Goal: Transaction & Acquisition: Purchase product/service

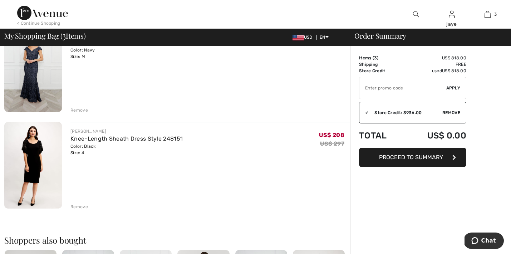
click at [376, 158] on button "Proceed to Summary" at bounding box center [412, 157] width 107 height 19
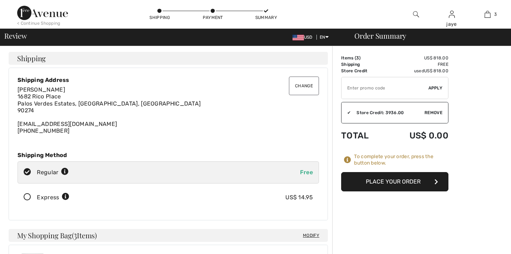
checkbox input "true"
click at [376, 184] on button "Place Your Order" at bounding box center [394, 181] width 107 height 19
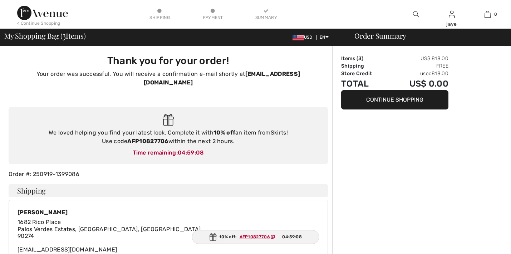
checkbox input "true"
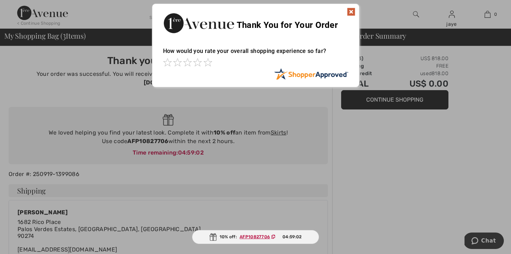
click at [350, 13] on img at bounding box center [351, 12] width 9 height 9
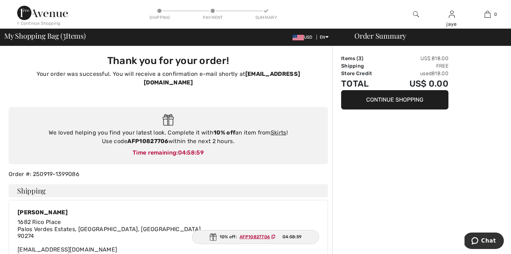
click at [53, 24] on div "< Continue Shopping" at bounding box center [38, 23] width 43 height 6
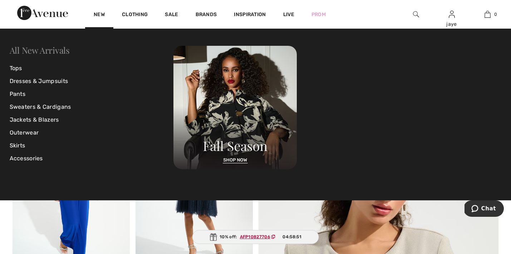
click at [60, 50] on link "All New Arrivals" at bounding box center [40, 49] width 60 height 11
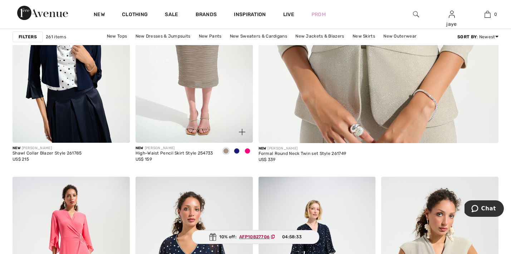
scroll to position [360, 0]
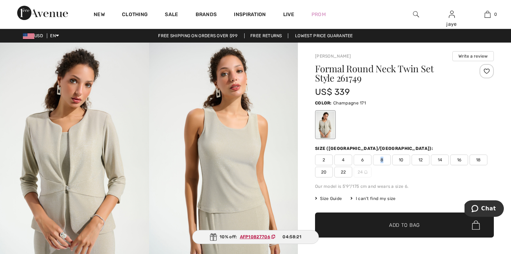
click at [382, 159] on span "8" at bounding box center [382, 159] width 18 height 11
click at [358, 223] on span "✔ Added to Bag Add to Bag" at bounding box center [404, 224] width 179 height 25
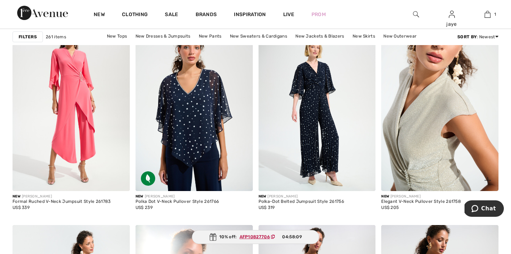
click at [409, 140] on img at bounding box center [439, 103] width 117 height 176
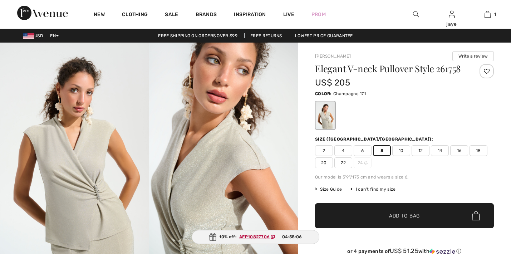
checkbox input "true"
click at [383, 212] on span "✔ Added to Bag" at bounding box center [394, 216] width 44 height 8
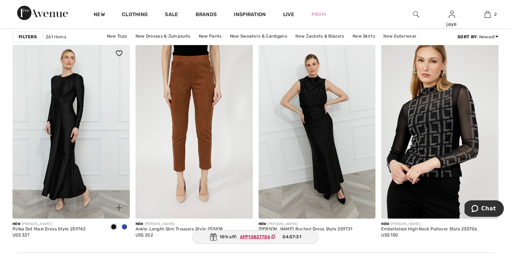
scroll to position [1414, 0]
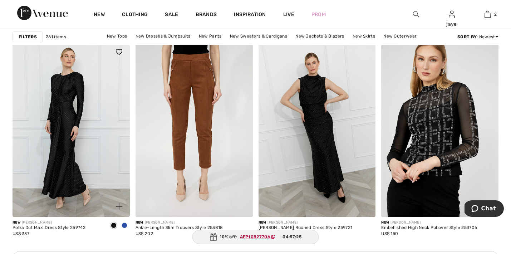
click at [124, 225] on span at bounding box center [125, 225] width 6 height 6
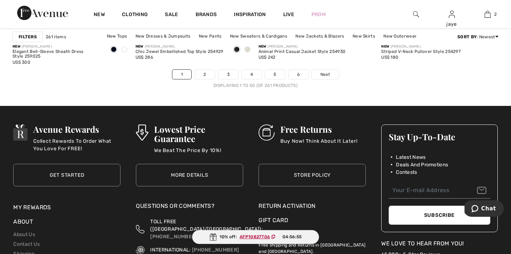
scroll to position [3213, 0]
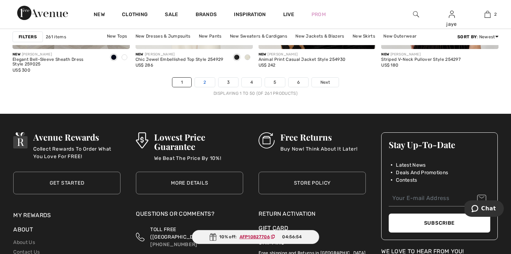
click at [203, 81] on link "2" at bounding box center [205, 82] width 20 height 9
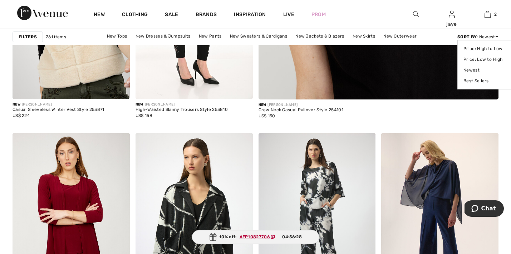
scroll to position [348, 0]
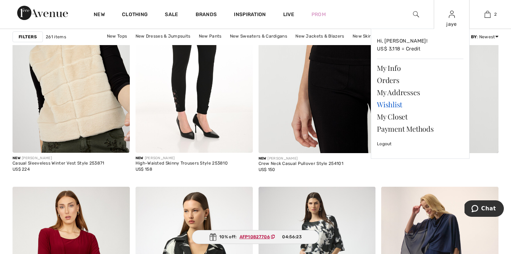
click at [401, 103] on link "Wishlist" at bounding box center [420, 104] width 87 height 12
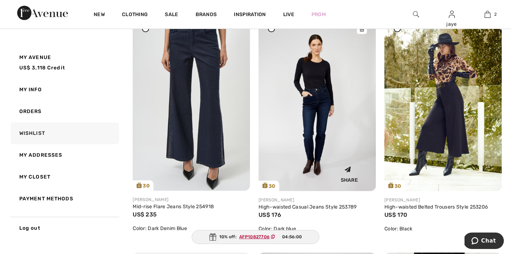
scroll to position [2010, 0]
click at [217, 147] on img at bounding box center [191, 103] width 117 height 176
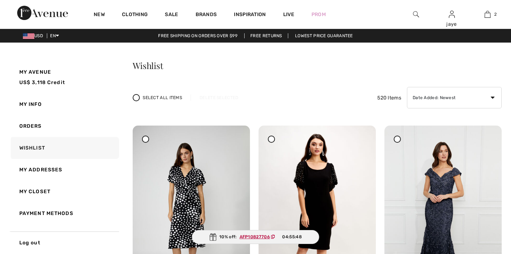
checkbox input "true"
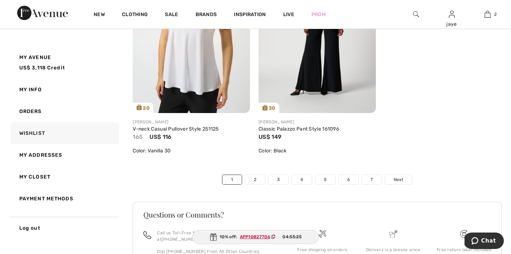
scroll to position [3987, 0]
click at [324, 184] on link "5" at bounding box center [325, 179] width 20 height 9
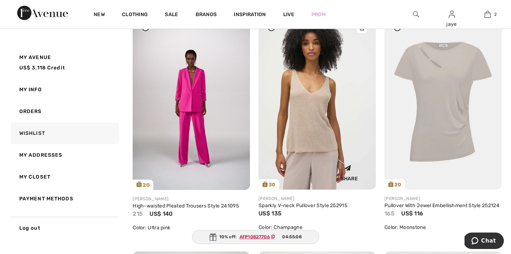
scroll to position [353, 0]
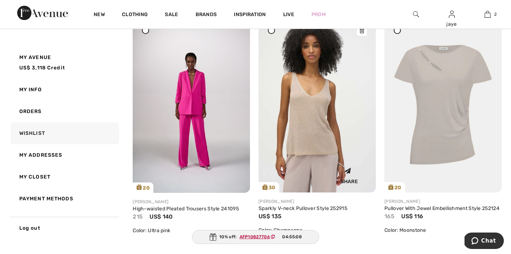
click at [317, 152] on img at bounding box center [317, 105] width 117 height 176
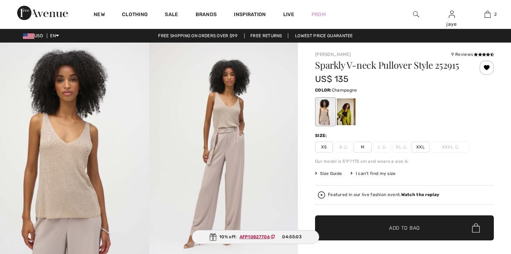
checkbox input "true"
click at [364, 152] on span "M" at bounding box center [363, 147] width 18 height 11
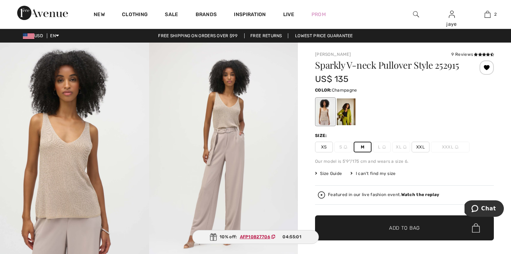
click at [323, 151] on span "XS" at bounding box center [324, 147] width 18 height 11
click at [347, 221] on span "✔ Added to Bag Add to Bag" at bounding box center [404, 227] width 179 height 25
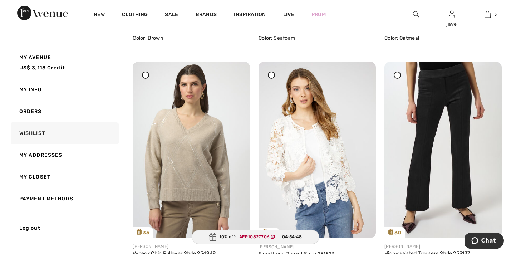
scroll to position [540, 0]
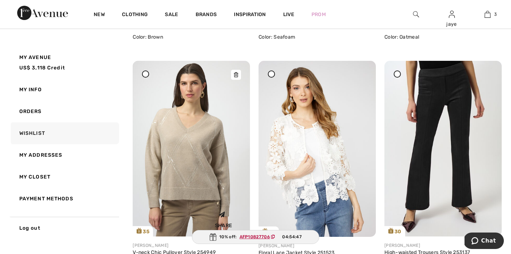
click at [206, 149] on img at bounding box center [191, 149] width 117 height 176
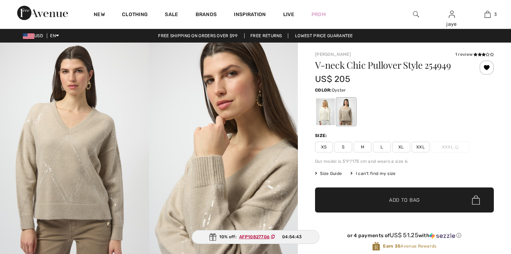
click at [327, 149] on span "XS" at bounding box center [324, 147] width 18 height 11
checkbox input "true"
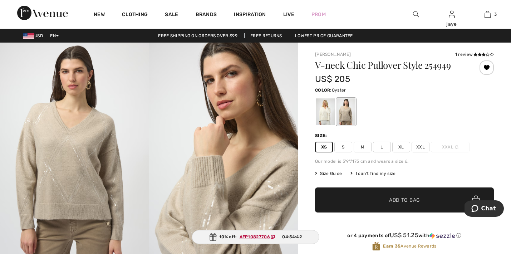
click at [336, 201] on span "✔ Added to Bag Add to Bag" at bounding box center [404, 199] width 179 height 25
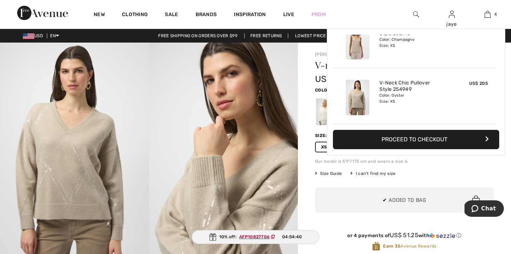
scroll to position [134, 0]
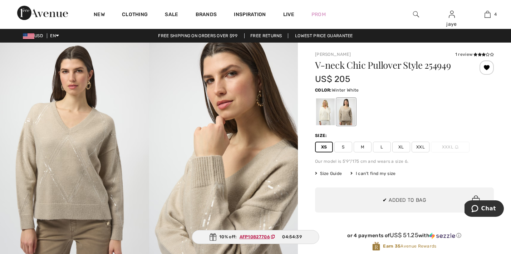
click at [320, 119] on div at bounding box center [325, 111] width 19 height 27
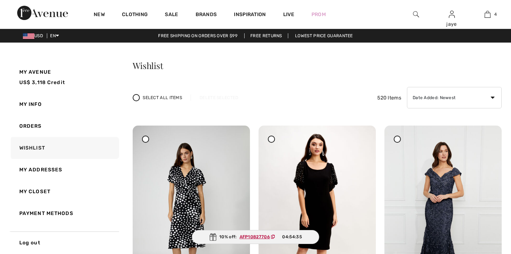
checkbox input "true"
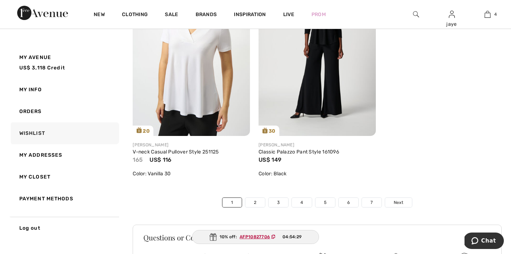
scroll to position [3965, 0]
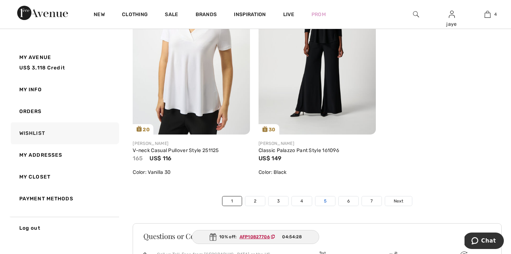
click at [324, 206] on link "5" at bounding box center [325, 200] width 20 height 9
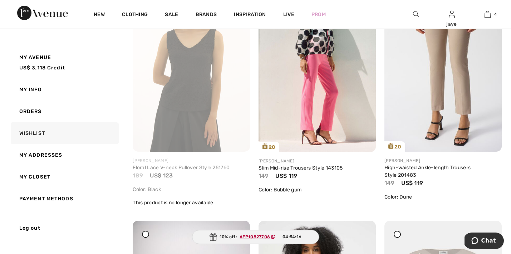
scroll to position [146, 0]
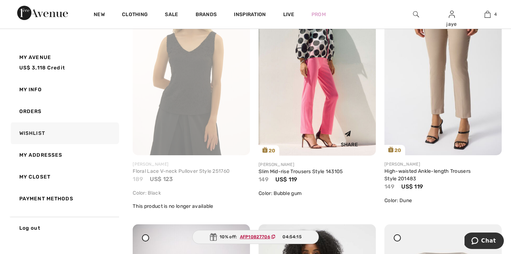
click at [315, 110] on img at bounding box center [317, 68] width 117 height 176
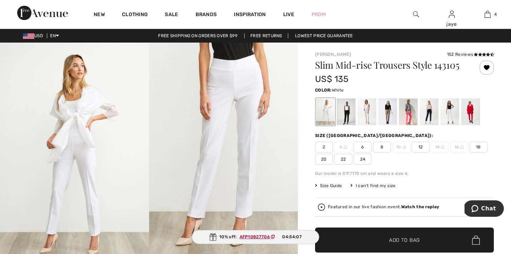
click at [386, 146] on span "8" at bounding box center [382, 147] width 18 height 11
click at [385, 238] on span "✔ Added to Bag" at bounding box center [394, 240] width 44 height 8
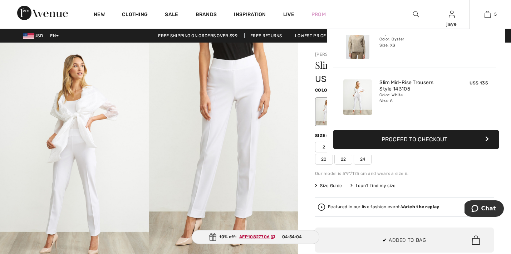
scroll to position [190, 0]
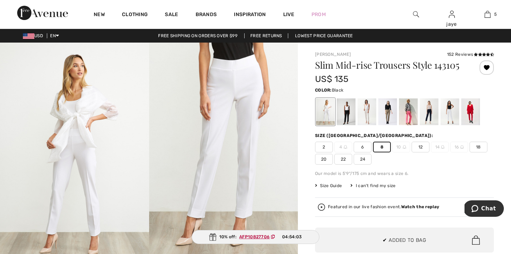
click at [347, 112] on div at bounding box center [346, 111] width 19 height 27
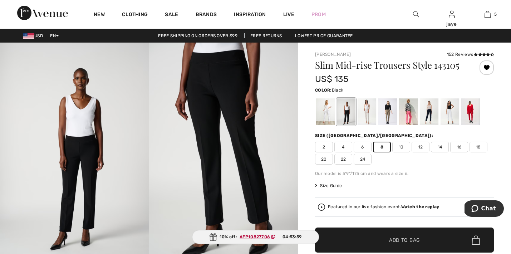
click at [390, 233] on span "✔ Added to Bag Add to Bag" at bounding box center [404, 239] width 179 height 25
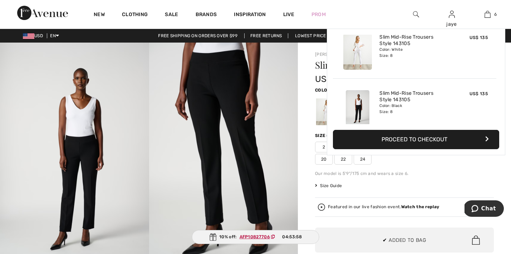
scroll to position [0, 0]
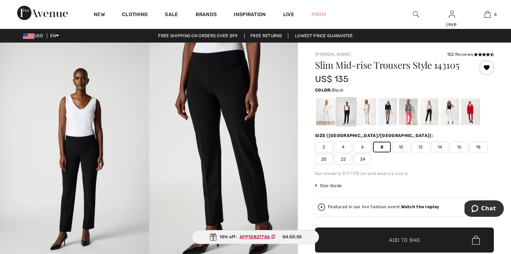
click at [402, 145] on span "10" at bounding box center [401, 147] width 18 height 11
click at [383, 240] on span "✔ Added to Bag" at bounding box center [394, 240] width 44 height 8
click at [387, 111] on div at bounding box center [387, 111] width 19 height 27
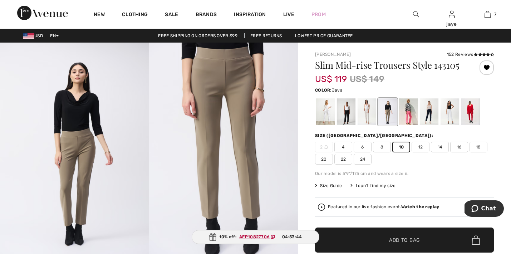
click at [379, 242] on span "✔ Added to Bag" at bounding box center [394, 240] width 44 height 8
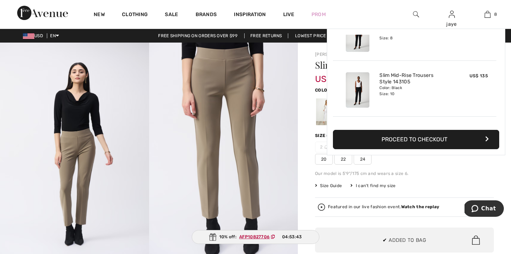
scroll to position [357, 0]
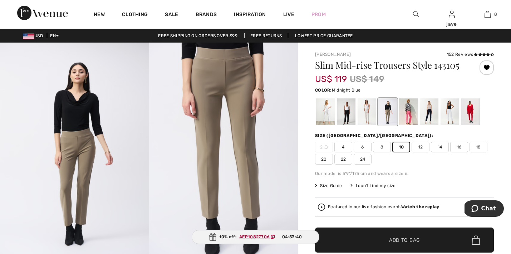
click at [429, 115] on div at bounding box center [429, 111] width 19 height 27
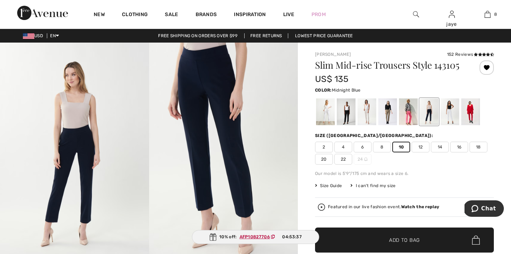
click at [393, 240] on span "Add to Bag" at bounding box center [404, 240] width 31 height 8
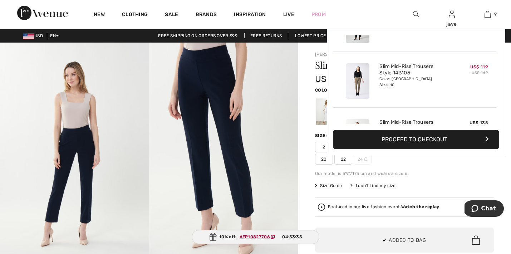
scroll to position [413, 0]
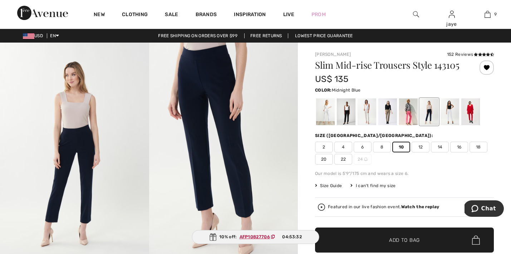
click at [384, 148] on span "8" at bounding box center [382, 147] width 18 height 11
click at [383, 236] on span "✔ Added to Bag Add to Bag" at bounding box center [404, 239] width 179 height 25
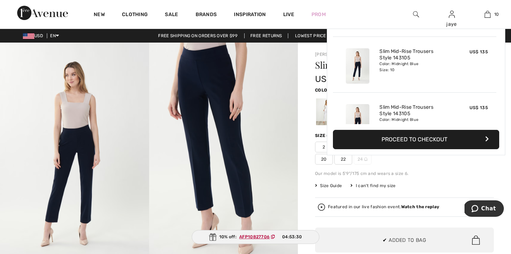
scroll to position [469, 0]
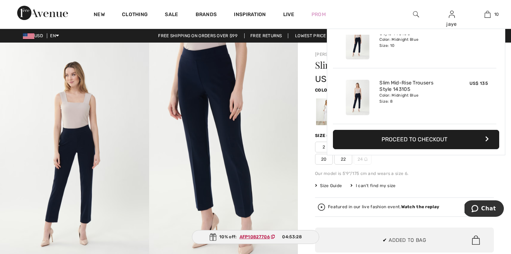
click at [435, 182] on div "Slim Mid-rise Trousers Style 143105 US$ 135 Color: Midnight Blue Size (CA/US): …" at bounding box center [404, 181] width 179 height 242
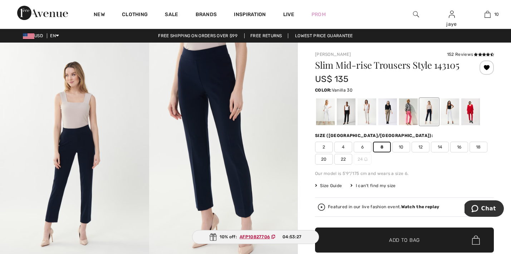
click at [451, 114] on div at bounding box center [450, 111] width 19 height 27
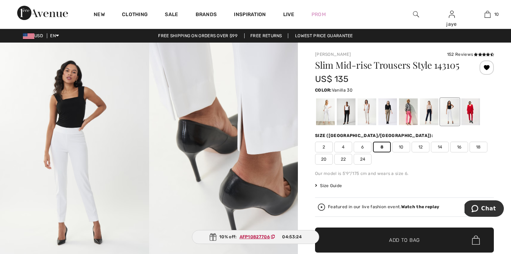
click at [374, 241] on span "✔ Added to Bag" at bounding box center [394, 240] width 44 height 8
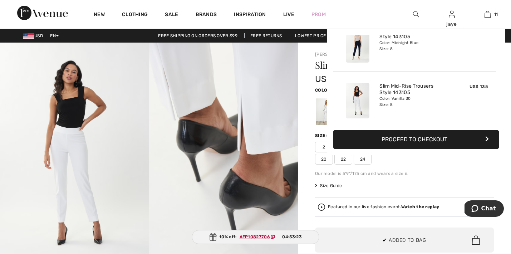
scroll to position [525, 0]
click at [422, 185] on div "Size Guide I can't find my size Select Size US 2 US 4 US 6 US 8 US 10 US 12 US …" at bounding box center [404, 185] width 179 height 6
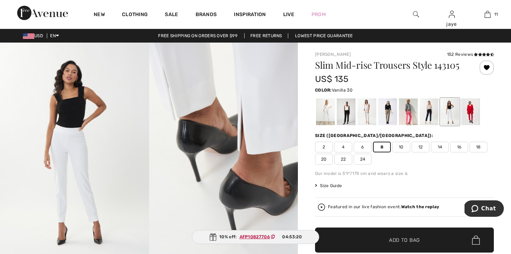
click at [402, 148] on span "10" at bounding box center [401, 147] width 18 height 11
click at [396, 235] on span "✔ Added to Bag Add to Bag" at bounding box center [404, 239] width 179 height 25
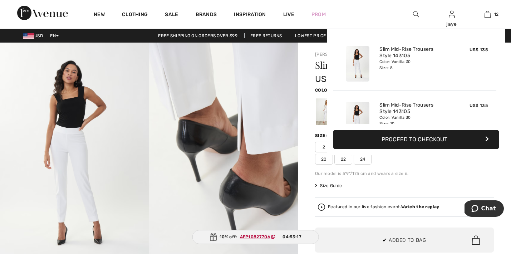
scroll to position [580, 0]
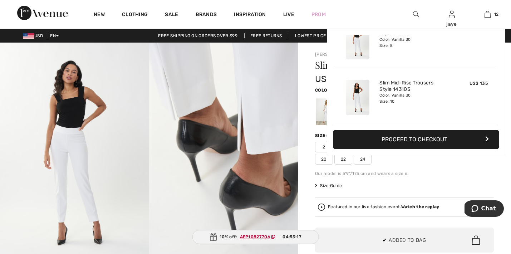
click at [432, 181] on div "Slim Mid-rise Trousers Style 143105 US$ 135 Color: Vanilla 30 Size (CA/US): 2 4…" at bounding box center [404, 181] width 179 height 242
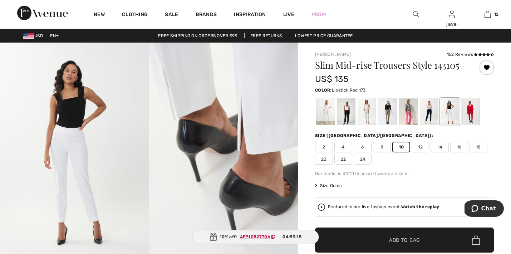
click at [467, 123] on div at bounding box center [470, 111] width 19 height 27
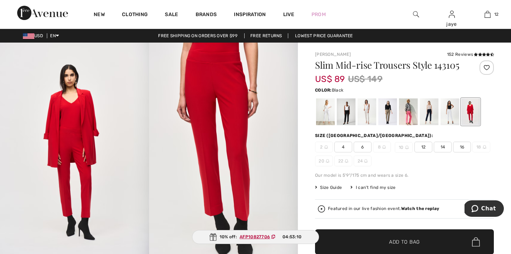
click at [343, 119] on div at bounding box center [346, 111] width 19 height 27
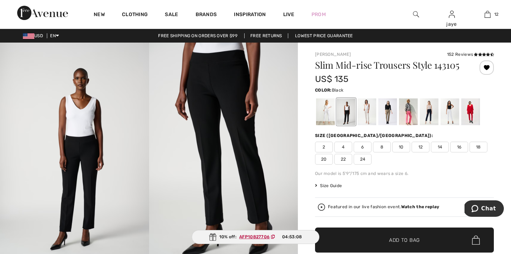
click at [400, 147] on span "10" at bounding box center [401, 147] width 18 height 11
click at [366, 235] on span "✔ Added to Bag Add to Bag" at bounding box center [404, 239] width 179 height 25
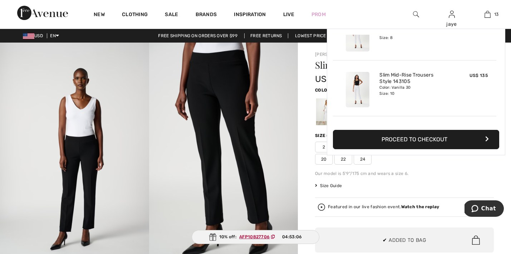
scroll to position [636, 0]
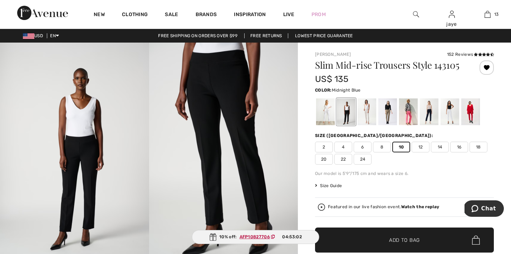
click at [427, 118] on div at bounding box center [429, 111] width 19 height 27
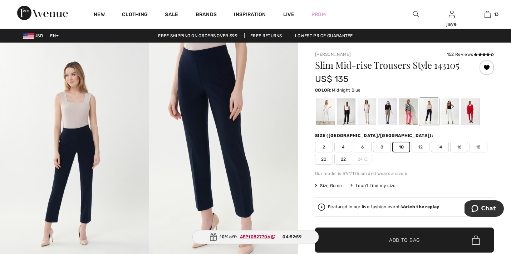
click at [391, 236] on span "✔ Added to Bag Add to Bag" at bounding box center [404, 239] width 179 height 25
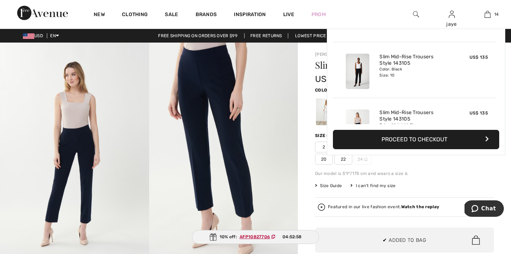
scroll to position [692, 0]
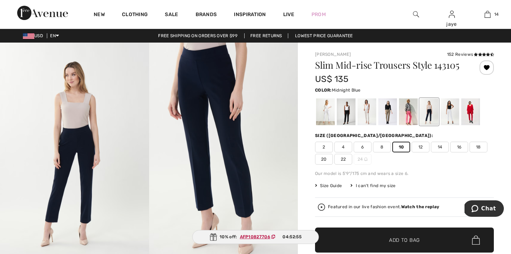
click at [384, 147] on span "8" at bounding box center [382, 147] width 18 height 11
click at [384, 236] on span "✔ Added to Bag Add to Bag" at bounding box center [404, 239] width 179 height 25
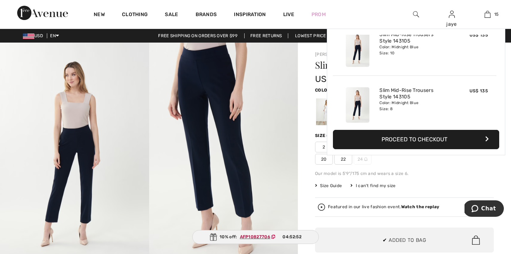
scroll to position [748, 0]
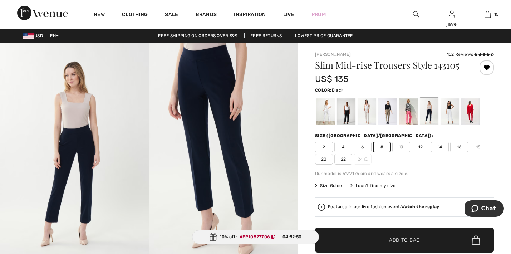
click at [350, 119] on div at bounding box center [346, 111] width 19 height 27
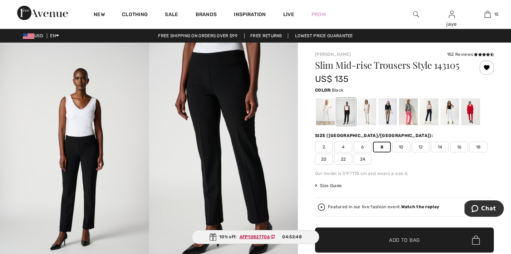
click at [358, 238] on span "✔ Added to Bag Add to Bag" at bounding box center [404, 239] width 179 height 25
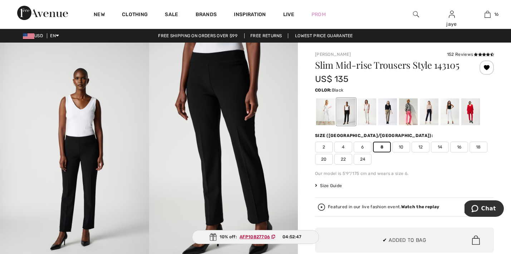
scroll to position [804, 0]
click at [324, 121] on div at bounding box center [325, 111] width 19 height 27
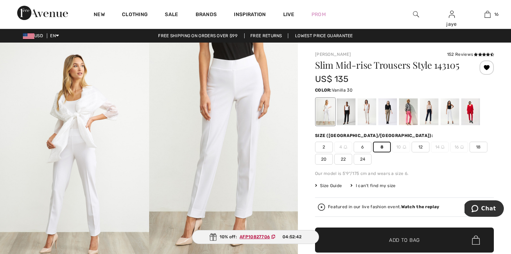
click at [451, 115] on div at bounding box center [450, 111] width 19 height 27
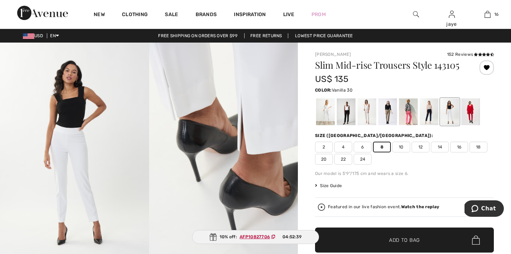
click at [402, 148] on span "10" at bounding box center [401, 147] width 18 height 11
click at [386, 238] on span "✔ Added to Bag" at bounding box center [394, 240] width 44 height 8
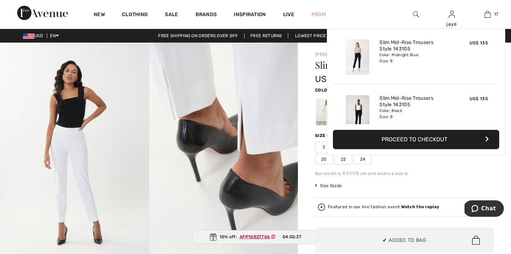
scroll to position [859, 0]
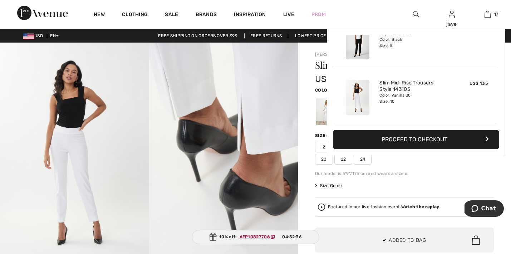
click at [396, 185] on div "Size Guide I can't find my size Select Size US 2 US 4 US 6 US 8 US 10 US 12 US …" at bounding box center [404, 185] width 179 height 6
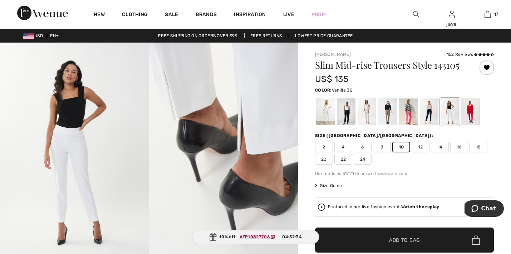
click at [386, 146] on span "8" at bounding box center [382, 147] width 18 height 11
click at [383, 237] on span "✔ Added to Bag" at bounding box center [394, 240] width 44 height 8
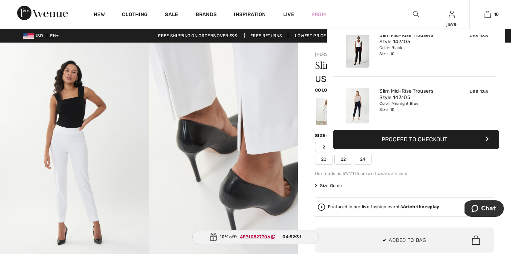
scroll to position [915, 0]
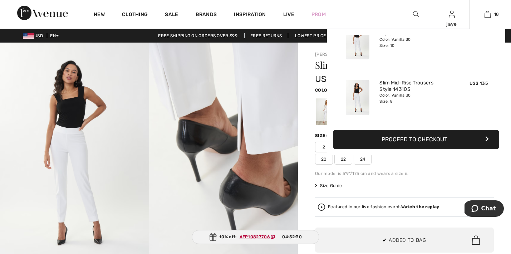
click at [417, 138] on button "Proceed to Checkout" at bounding box center [416, 139] width 166 height 19
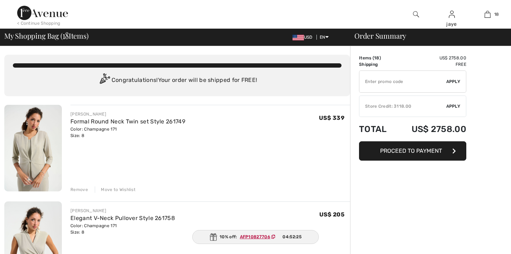
checkbox input "true"
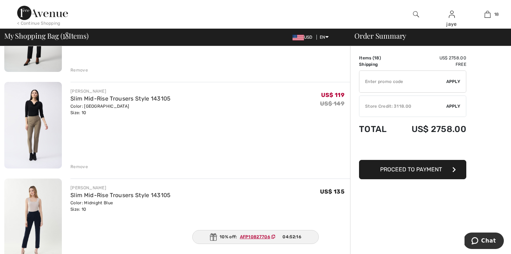
scroll to position [700, 0]
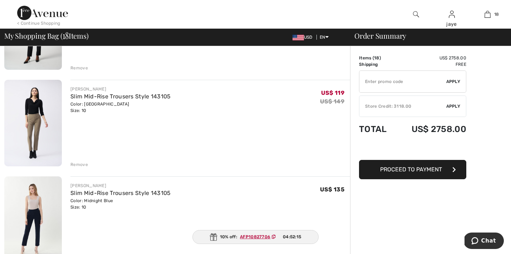
click at [450, 107] on span "Apply" at bounding box center [453, 106] width 14 height 6
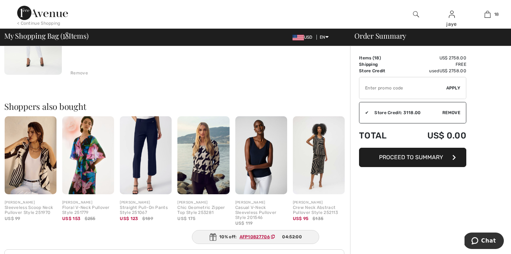
scroll to position [1756, 0]
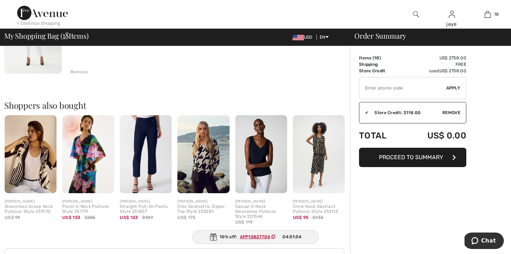
click at [257, 163] on img at bounding box center [261, 154] width 52 height 78
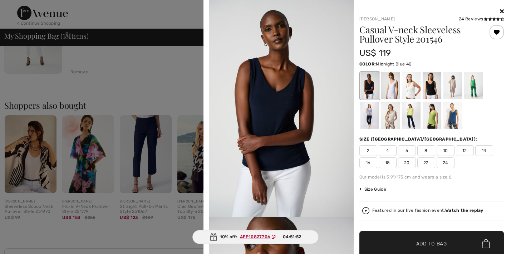
click at [264, 236] on ins "AFP10827706" at bounding box center [255, 236] width 30 height 5
click at [442, 151] on span "10" at bounding box center [446, 150] width 18 height 11
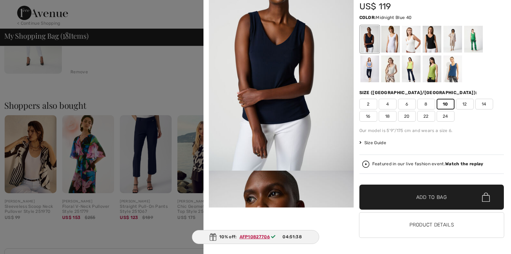
scroll to position [46, 0]
click at [413, 193] on span "✔ Added to Bag Add to Bag" at bounding box center [431, 197] width 145 height 25
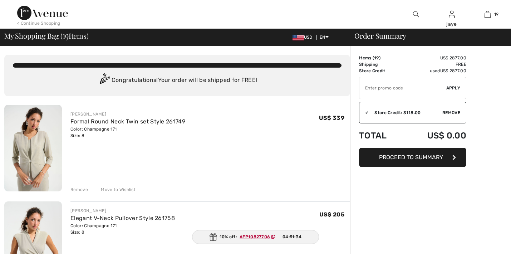
checkbox input "true"
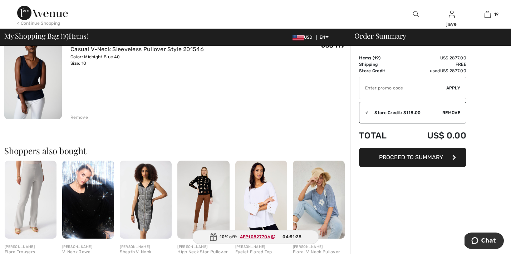
scroll to position [1790, 0]
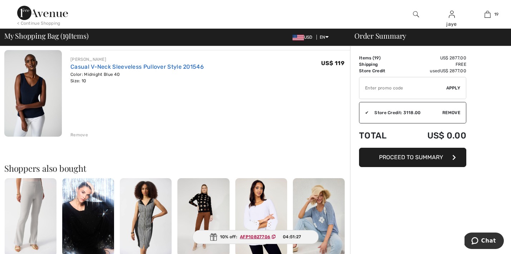
click at [129, 67] on link "Casual V-Neck Sleeveless Pullover Style 201546" at bounding box center [136, 66] width 133 height 7
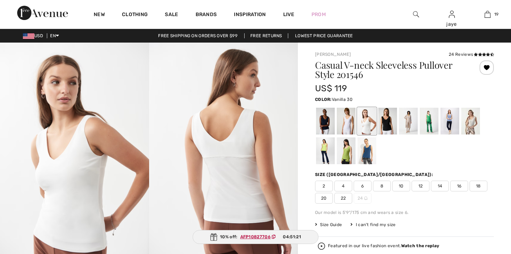
checkbox input "true"
click at [401, 187] on span "10" at bounding box center [401, 186] width 18 height 11
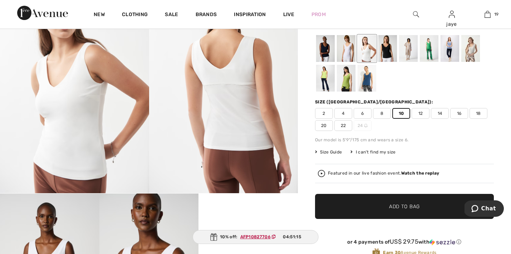
scroll to position [92, 0]
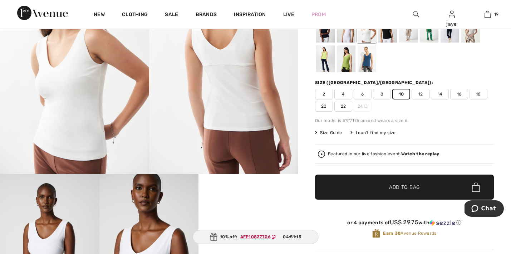
click at [401, 187] on span "Add to Bag" at bounding box center [404, 187] width 31 height 8
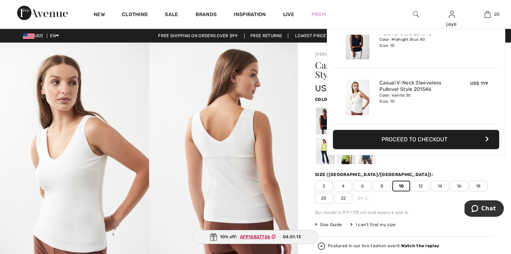
scroll to position [0, 0]
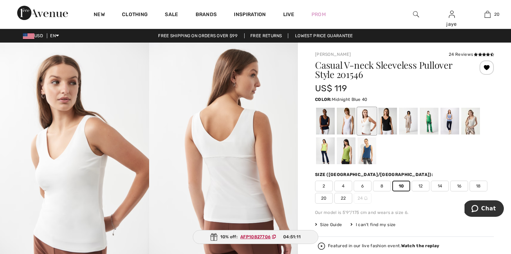
click at [322, 124] on div at bounding box center [325, 121] width 19 height 27
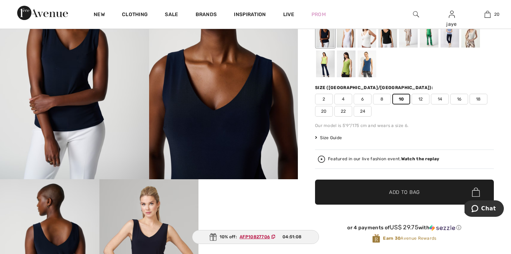
scroll to position [96, 0]
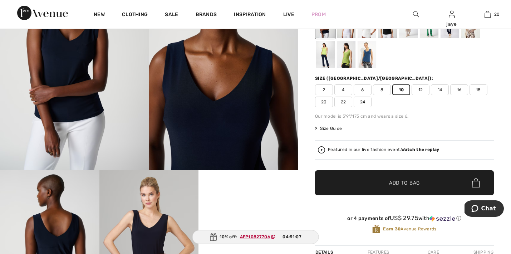
click at [371, 188] on span "✔ Added to Bag Add to Bag" at bounding box center [404, 182] width 179 height 25
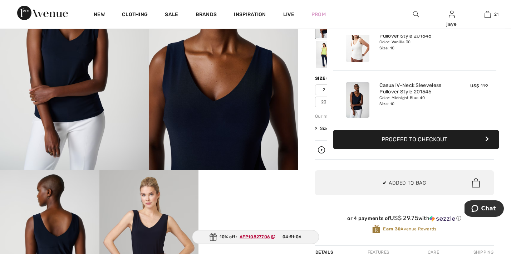
scroll to position [1083, 0]
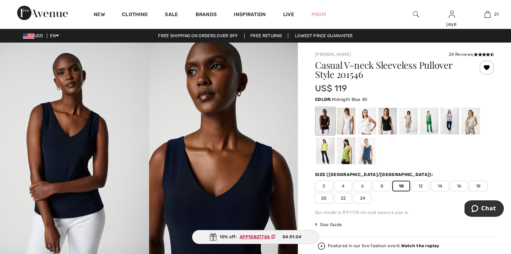
scroll to position [0, 0]
click at [348, 123] on div at bounding box center [346, 121] width 19 height 27
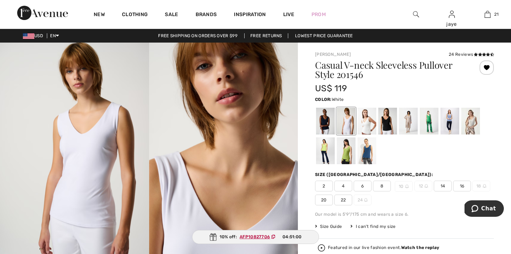
click at [382, 186] on span "8" at bounding box center [382, 186] width 18 height 11
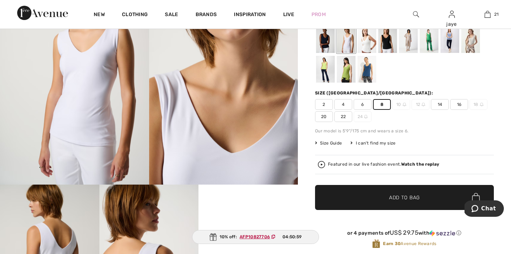
scroll to position [84, 0]
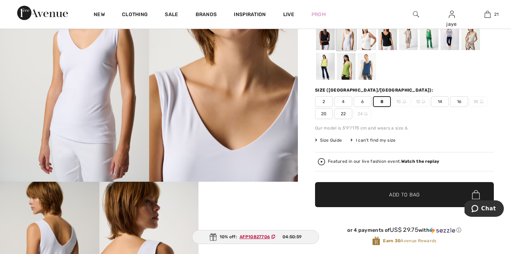
click at [382, 189] on span "✔ Added to Bag Add to Bag" at bounding box center [404, 194] width 179 height 25
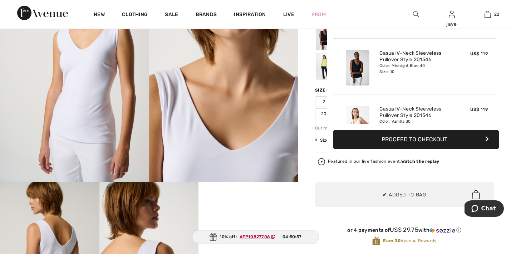
scroll to position [1138, 0]
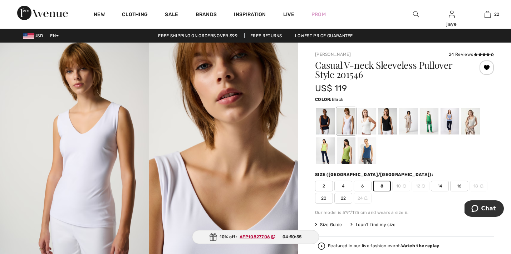
scroll to position [0, 0]
click at [408, 122] on div at bounding box center [408, 121] width 19 height 27
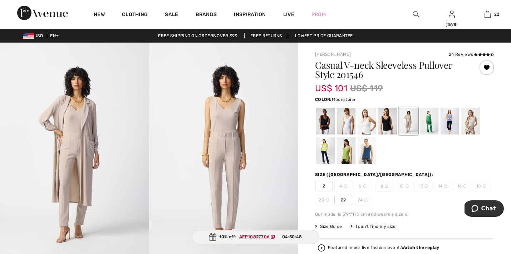
click at [471, 118] on div at bounding box center [470, 121] width 19 height 27
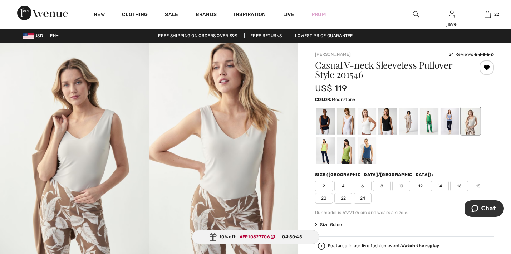
click at [383, 186] on span "8" at bounding box center [382, 186] width 18 height 11
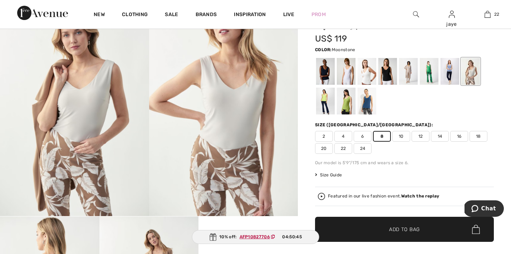
scroll to position [67, 0]
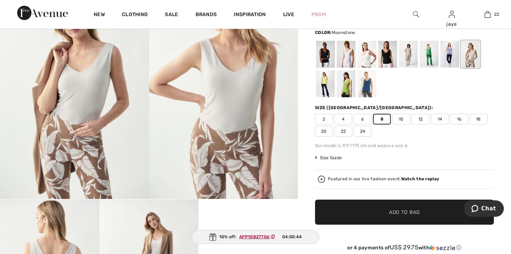
click at [386, 212] on span "✔ Added to Bag" at bounding box center [394, 212] width 44 height 8
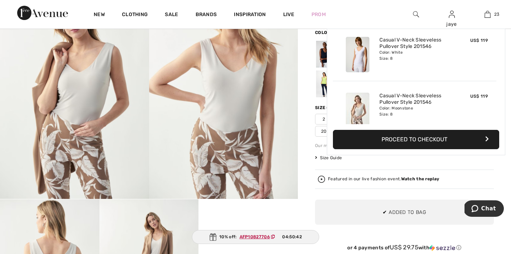
scroll to position [1194, 0]
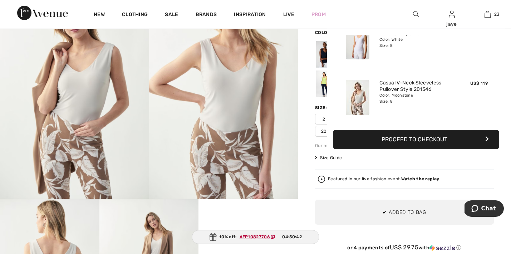
click at [307, 181] on div "Joseph Ribkoff 24 Reviews 24 Reviews Casual V-neck Sleeveless Pullover Style 20…" at bounding box center [404, 221] width 213 height 490
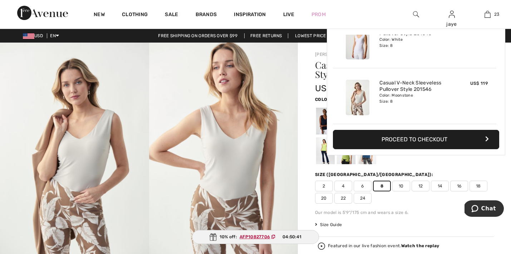
scroll to position [0, 0]
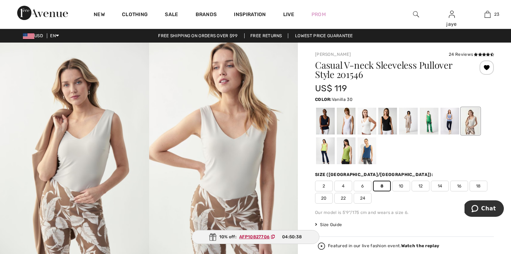
click at [367, 122] on div at bounding box center [367, 121] width 19 height 27
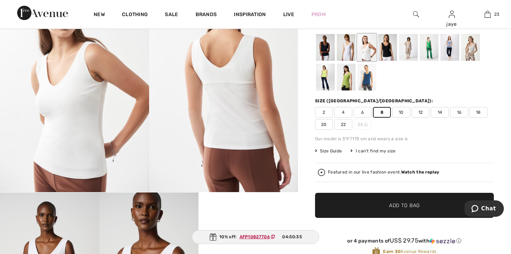
scroll to position [76, 0]
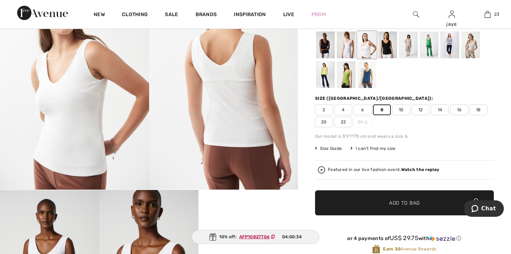
click at [350, 198] on span "✔ Added to Bag Add to Bag" at bounding box center [404, 202] width 179 height 25
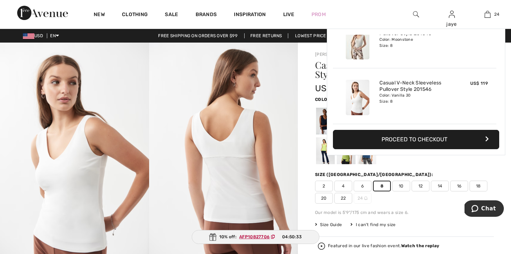
scroll to position [0, 0]
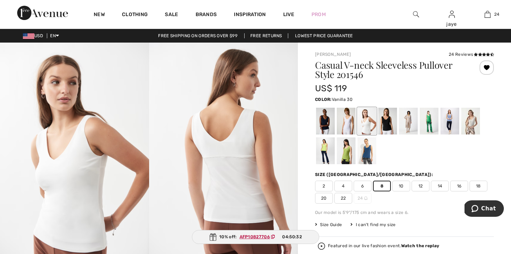
click at [345, 124] on div at bounding box center [346, 121] width 19 height 27
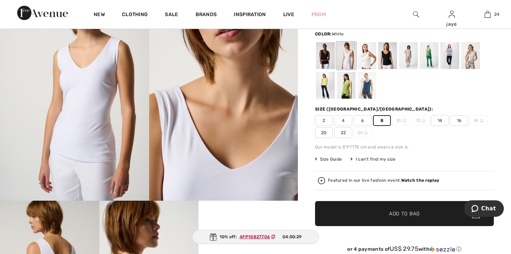
click at [347, 215] on span "✔ Added to Bag Add to Bag" at bounding box center [404, 213] width 179 height 25
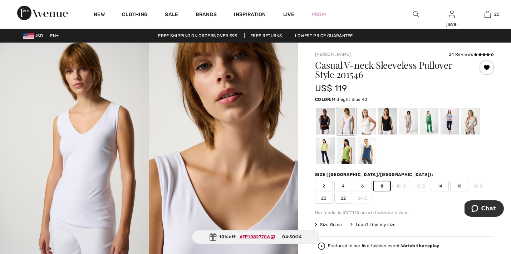
click at [322, 127] on div at bounding box center [325, 121] width 19 height 27
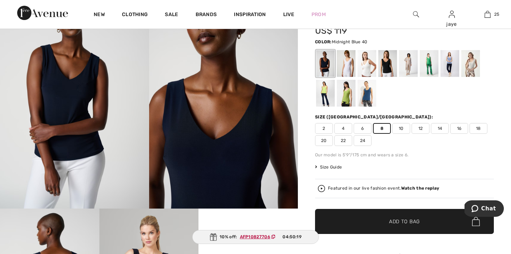
click at [341, 215] on span "✔ Added to Bag Add to Bag" at bounding box center [404, 221] width 179 height 25
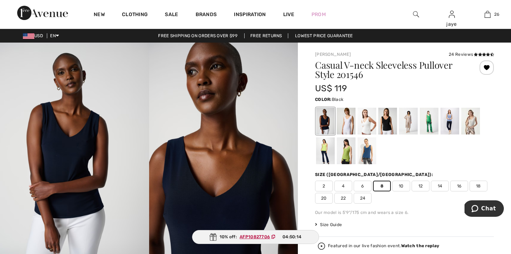
click at [391, 124] on div at bounding box center [387, 121] width 19 height 27
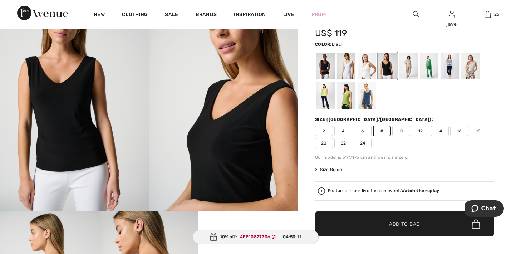
click at [391, 223] on span "Add to Bag" at bounding box center [404, 224] width 31 height 8
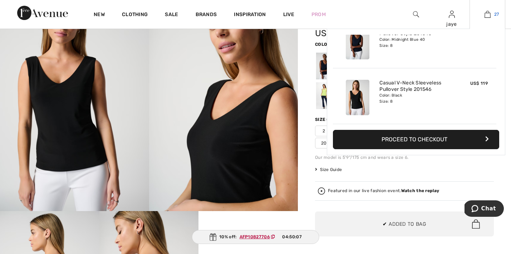
click at [486, 15] on img at bounding box center [488, 14] width 6 height 9
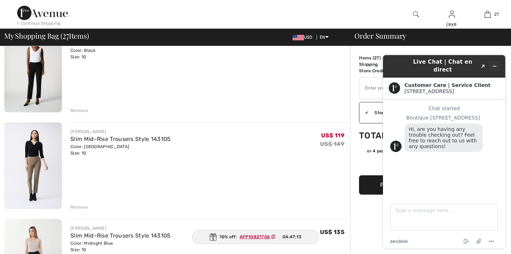
click at [496, 66] on icon "Minimize widget" at bounding box center [494, 66] width 3 height 0
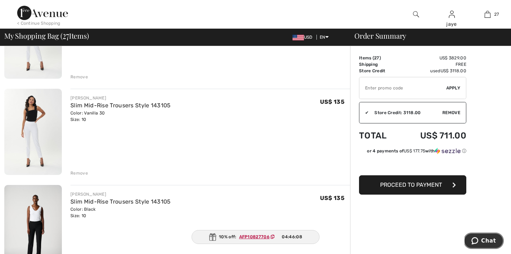
scroll to position [1073, 0]
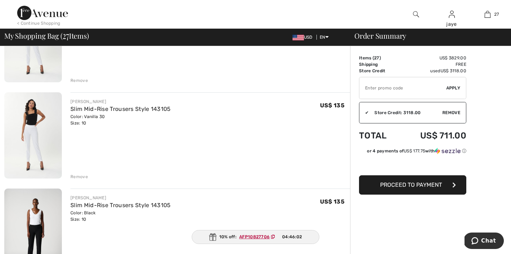
click at [419, 186] on span "Proceed to Payment" at bounding box center [411, 184] width 62 height 7
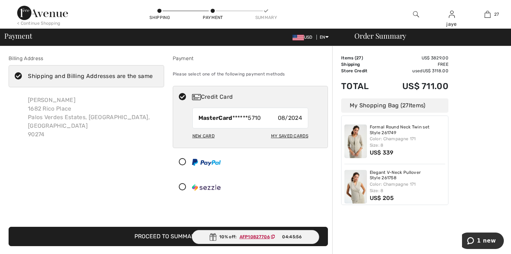
click at [258, 235] on ins "AFP10827706" at bounding box center [255, 236] width 30 height 5
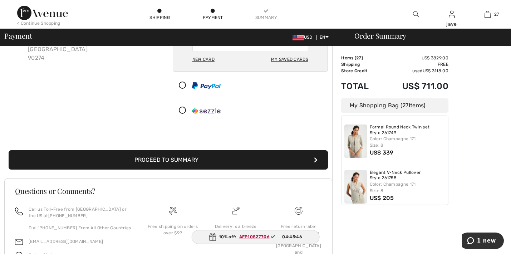
scroll to position [80, 0]
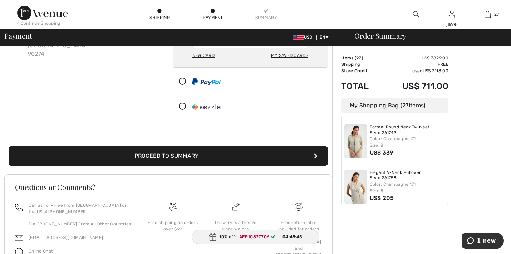
click at [273, 153] on button "Proceed to Summary" at bounding box center [168, 155] width 319 height 19
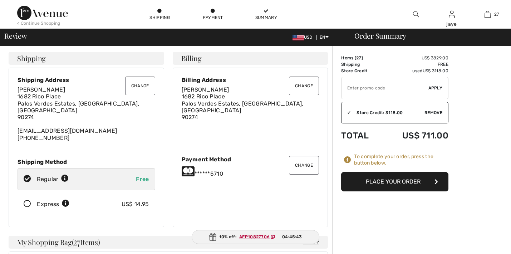
checkbox input "true"
click at [384, 181] on button "Place Your Order" at bounding box center [394, 181] width 107 height 19
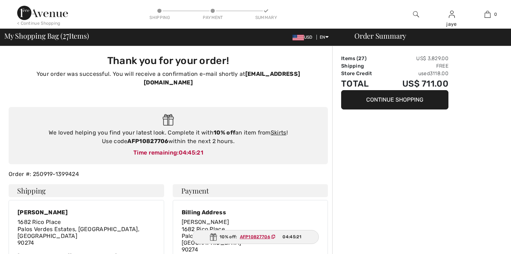
checkbox input "true"
